Goal: Information Seeking & Learning: Learn about a topic

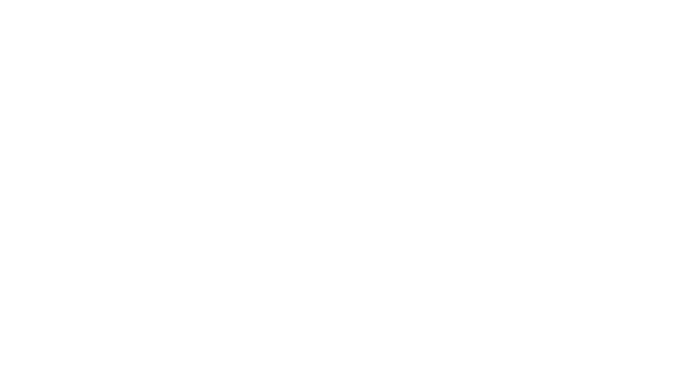
drag, startPoint x: 334, startPoint y: 116, endPoint x: 313, endPoint y: 98, distance: 27.7
click at [334, 114] on div at bounding box center [342, 186] width 684 height 373
click at [161, 23] on div at bounding box center [342, 196] width 684 height 354
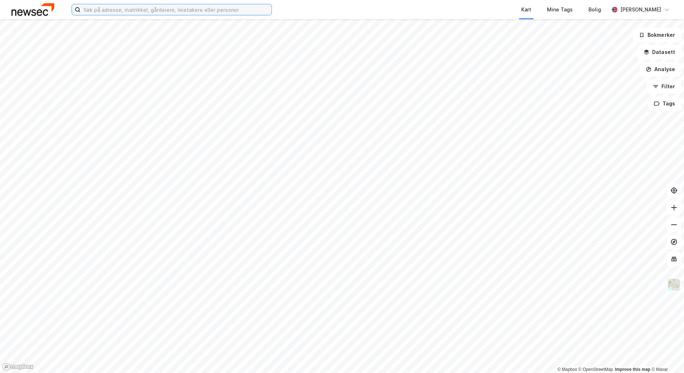
click at [162, 10] on input at bounding box center [175, 9] width 191 height 11
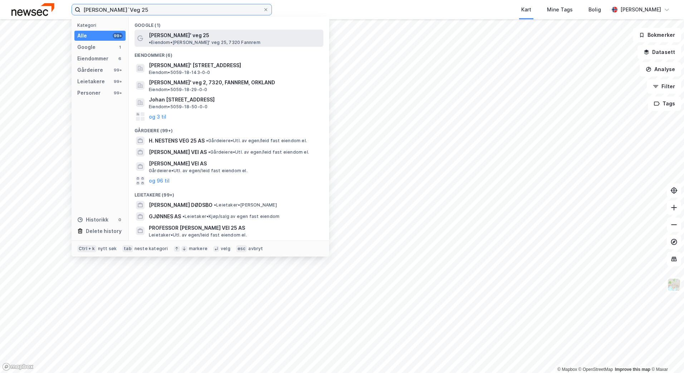
type input "[PERSON_NAME]`Veg 25"
click at [260, 40] on span "• Eiendom • [PERSON_NAME]' veg 25, 7320 Fannrem" at bounding box center [205, 43] width 112 height 6
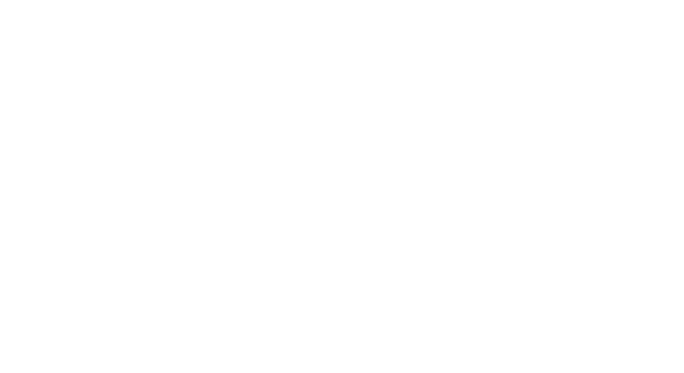
click at [282, 141] on div at bounding box center [342, 186] width 684 height 373
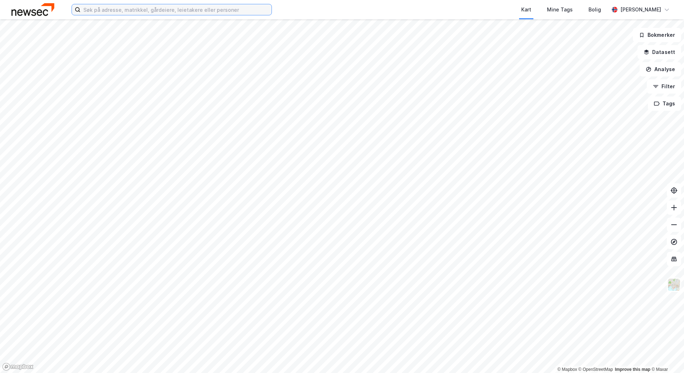
click at [191, 14] on input at bounding box center [175, 9] width 191 height 11
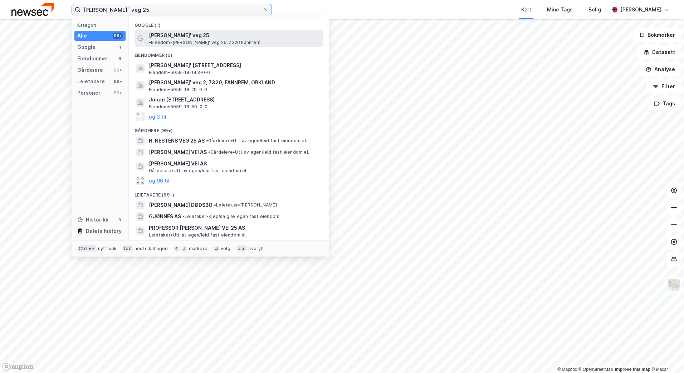
type input "johan gjønnes` veg 25"
click at [220, 40] on span "• Eiendom • [PERSON_NAME]' veg 25, 7320 Fannrem" at bounding box center [205, 43] width 112 height 6
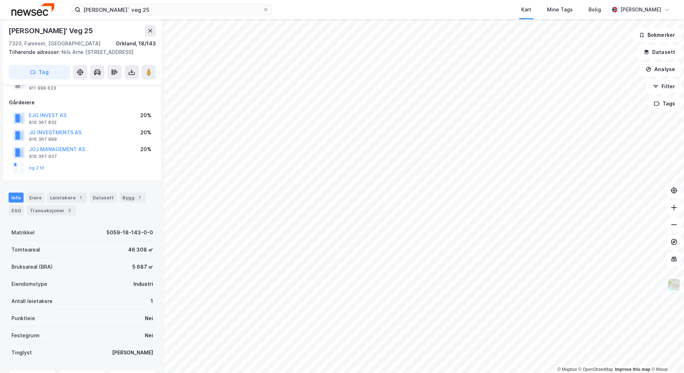
scroll to position [73, 0]
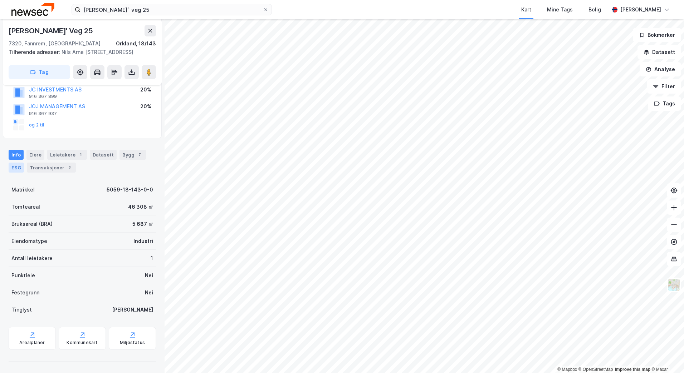
click at [18, 171] on div "ESG" at bounding box center [16, 168] width 15 height 10
